Goal: Task Accomplishment & Management: Manage account settings

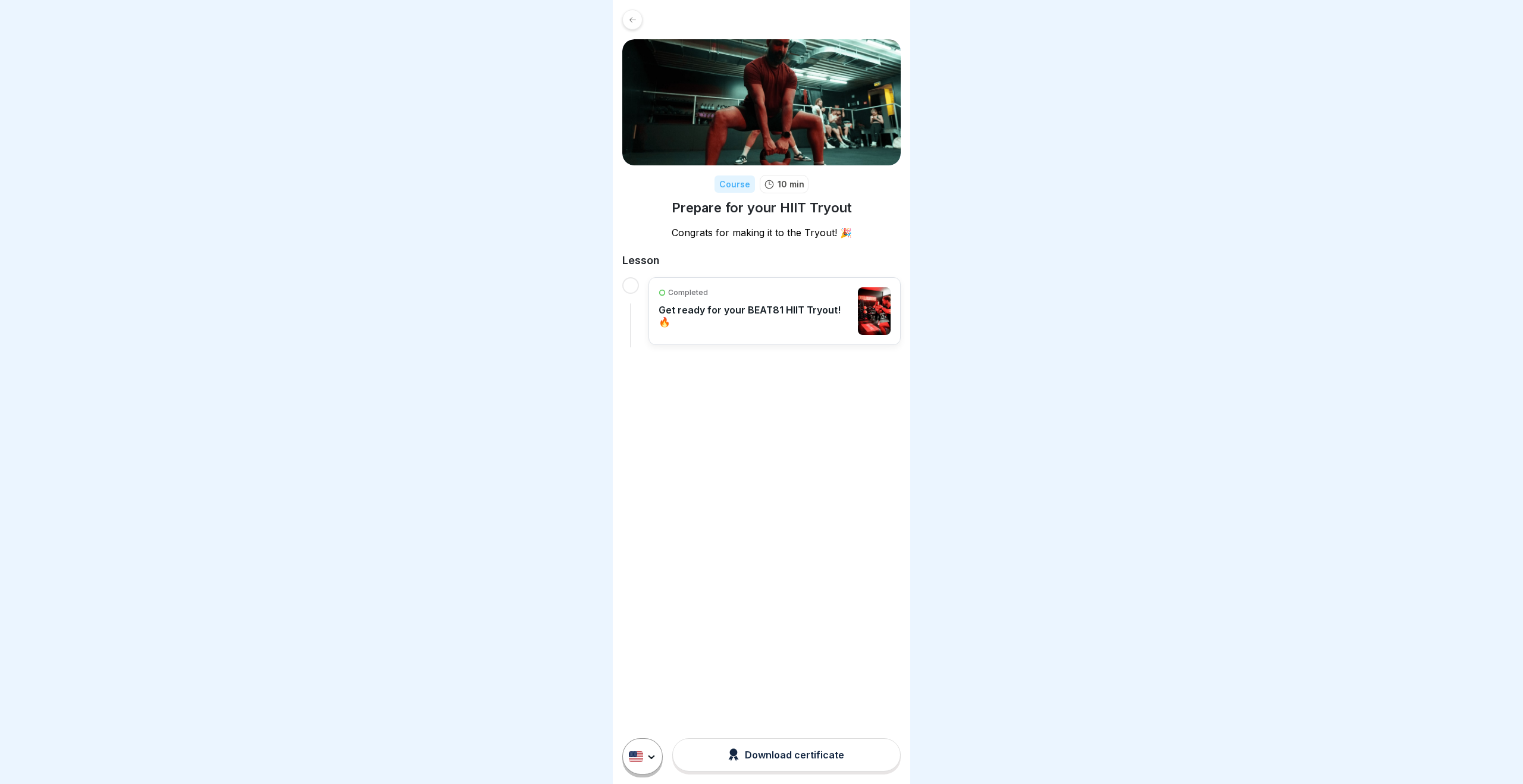
click at [630, 22] on icon at bounding box center [633, 20] width 9 height 9
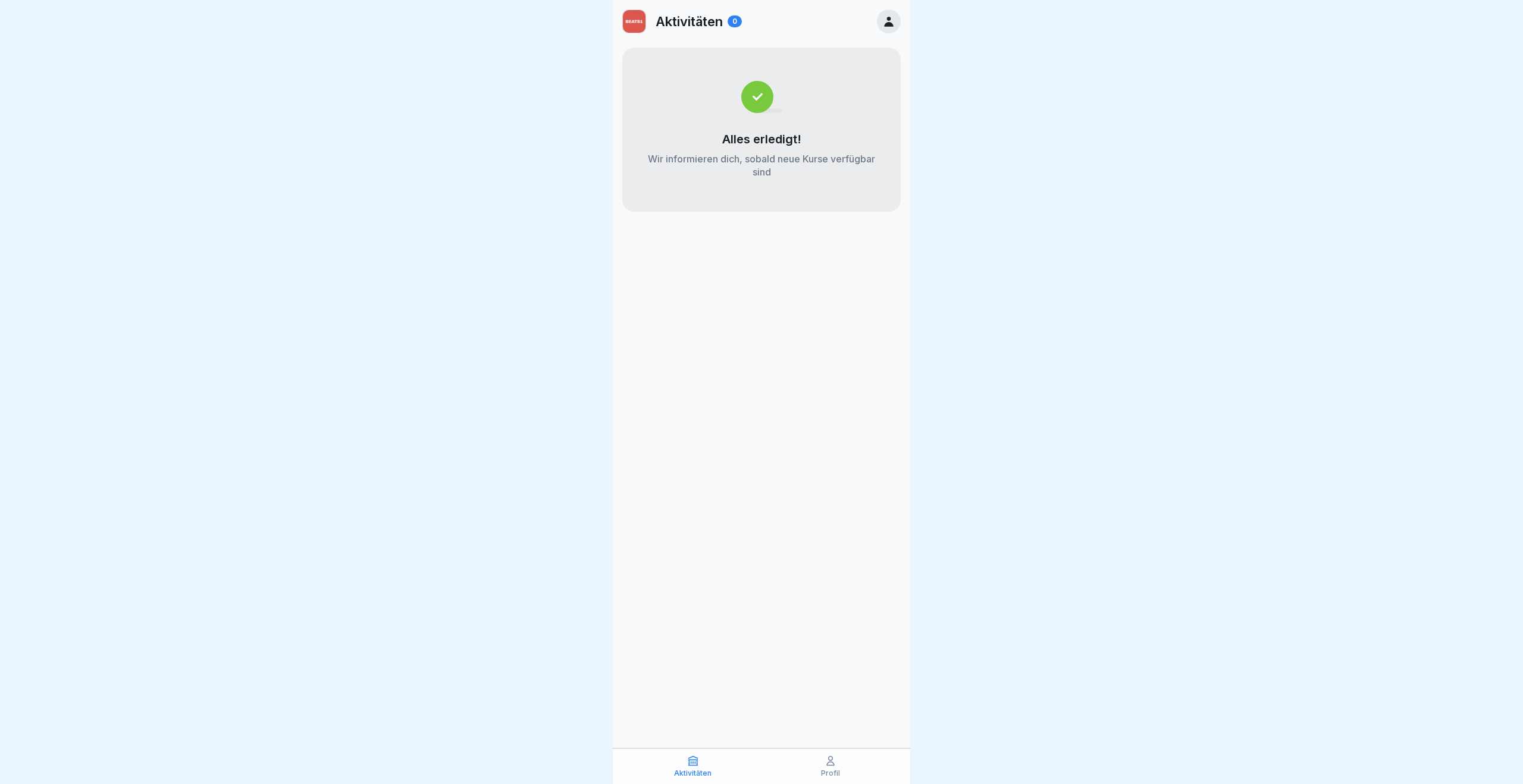
click at [823, 776] on p "Profil" at bounding box center [830, 773] width 19 height 8
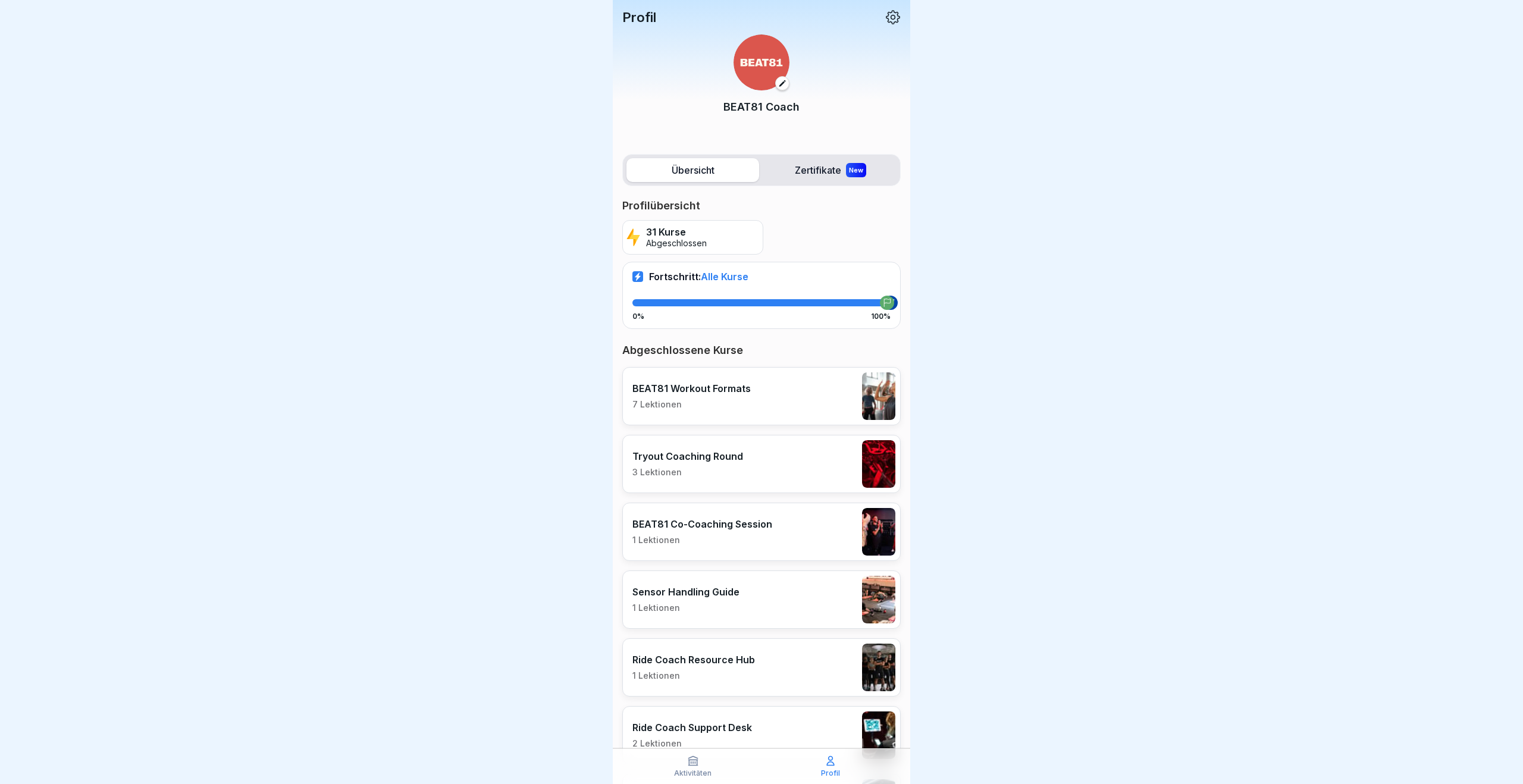
click at [890, 19] on icon at bounding box center [893, 17] width 15 height 15
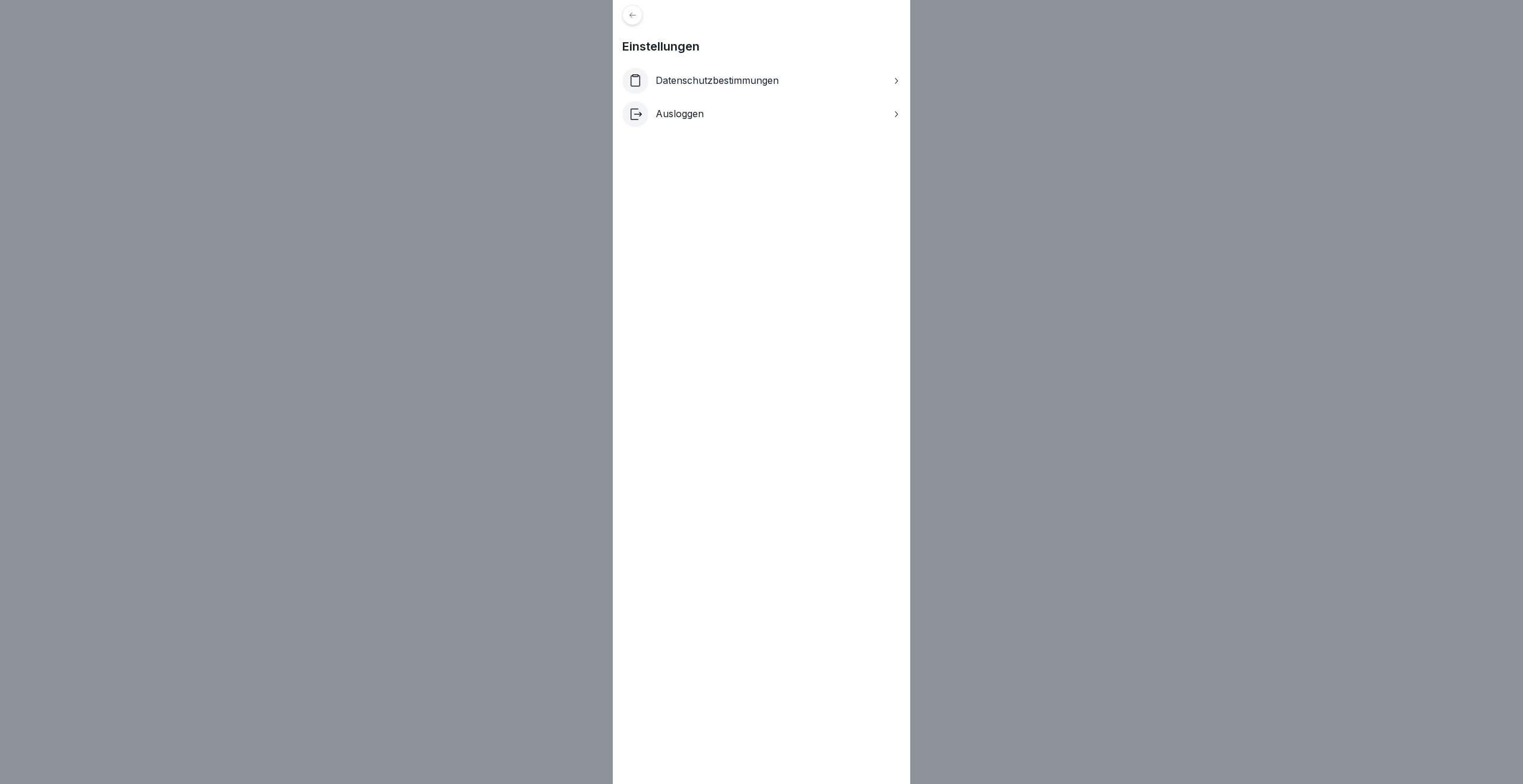
click at [980, 82] on div "Einstellungen Datenschutzbestimmungen Ausloggen" at bounding box center [762, 392] width 1523 height 784
